Goal: Find contact information: Find contact information

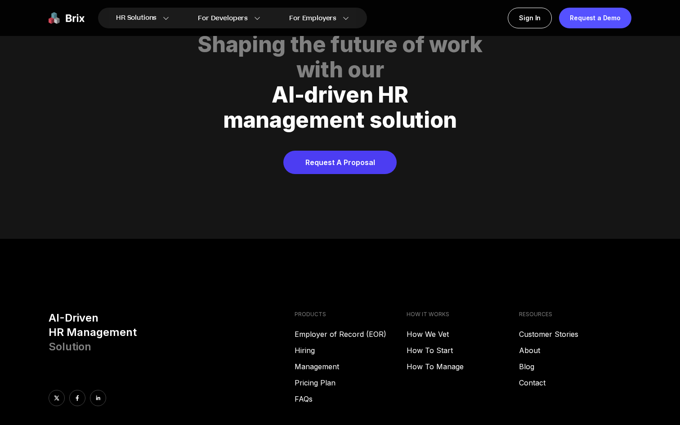
scroll to position [4594, 0]
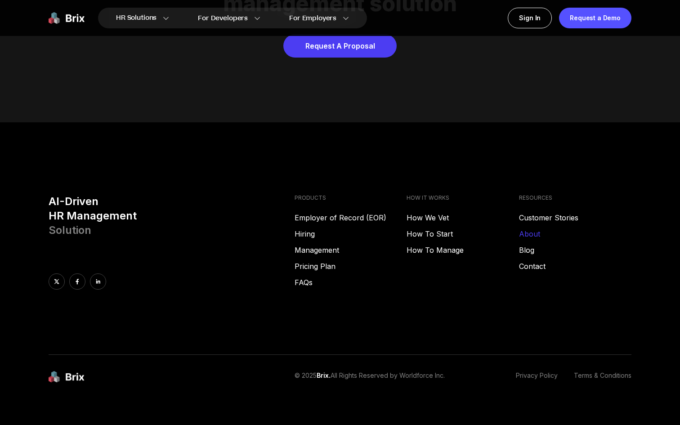
click at [527, 228] on link "About" at bounding box center [575, 233] width 112 height 11
click at [528, 228] on link "About" at bounding box center [575, 233] width 112 height 11
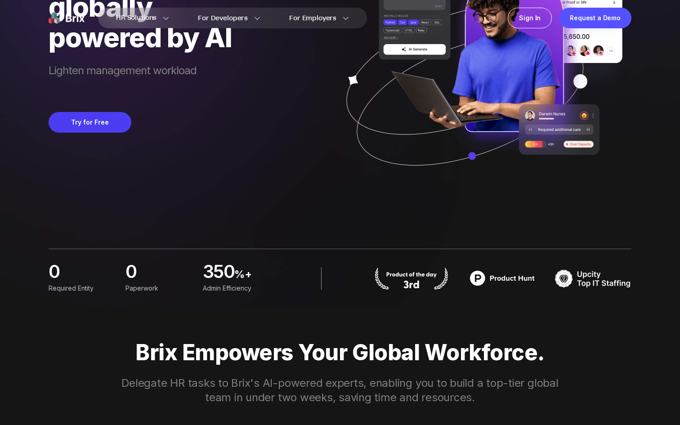
scroll to position [0, 0]
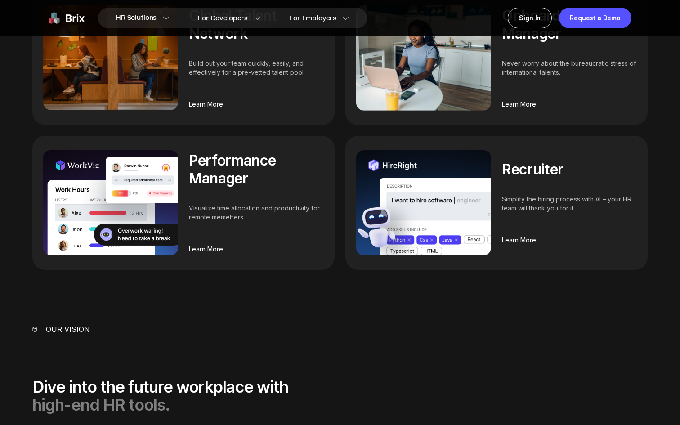
scroll to position [1168, 0]
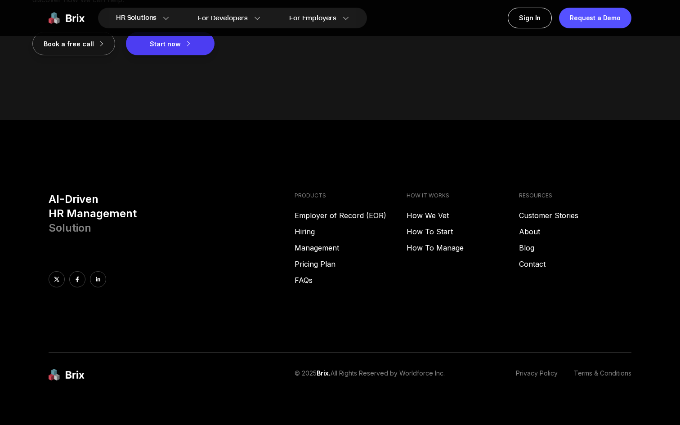
scroll to position [1168, 0]
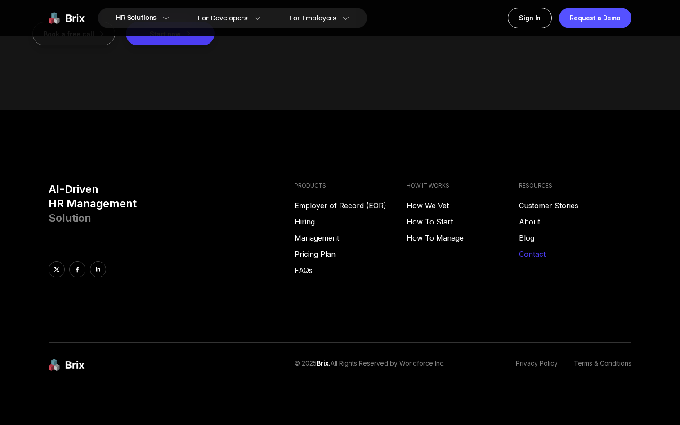
click at [527, 250] on link "Contact" at bounding box center [575, 254] width 112 height 11
click at [538, 206] on link "Customer Stories" at bounding box center [575, 205] width 112 height 11
